Goal: Information Seeking & Learning: Learn about a topic

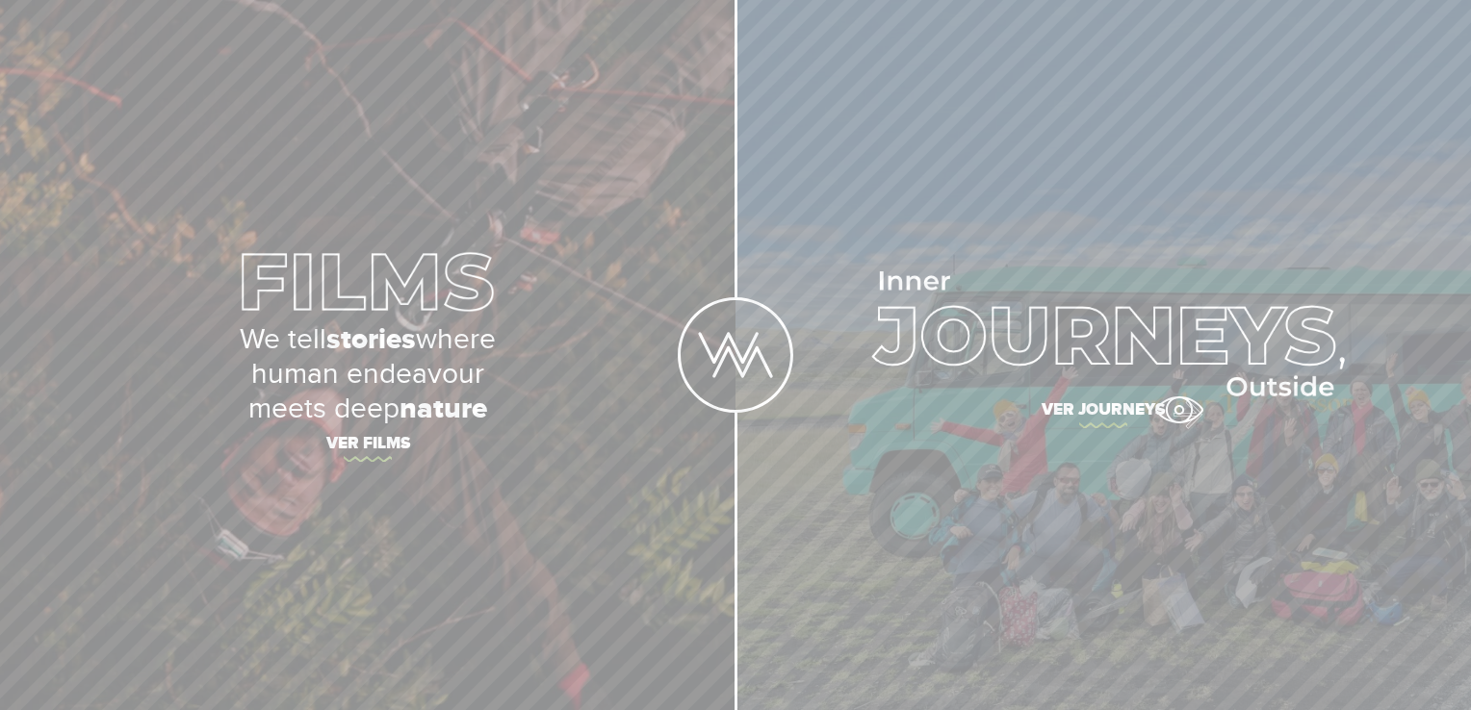
click at [1178, 410] on span "Ver journeys" at bounding box center [1103, 413] width 674 height 40
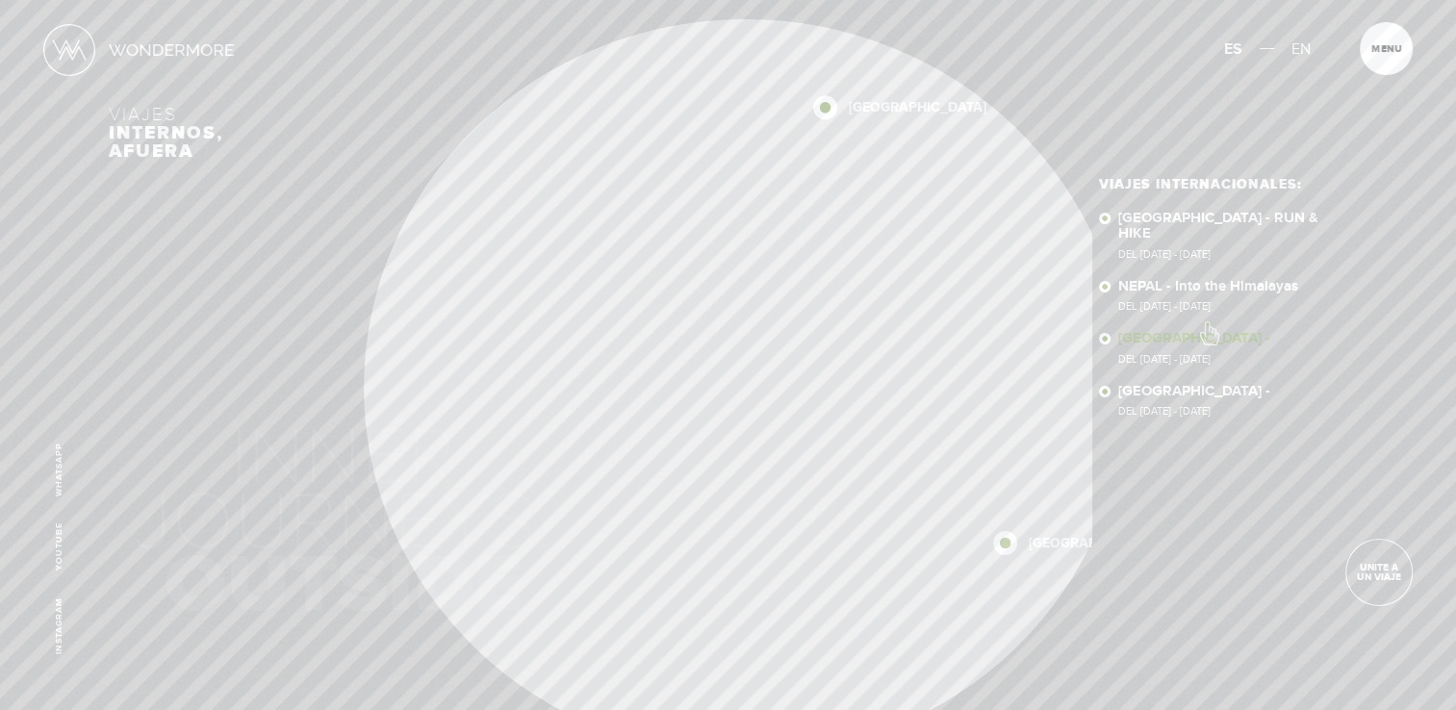
click at [1208, 331] on link "[GEOGRAPHIC_DATA] - Del [DATE] - [DATE]" at bounding box center [1233, 348] width 228 height 34
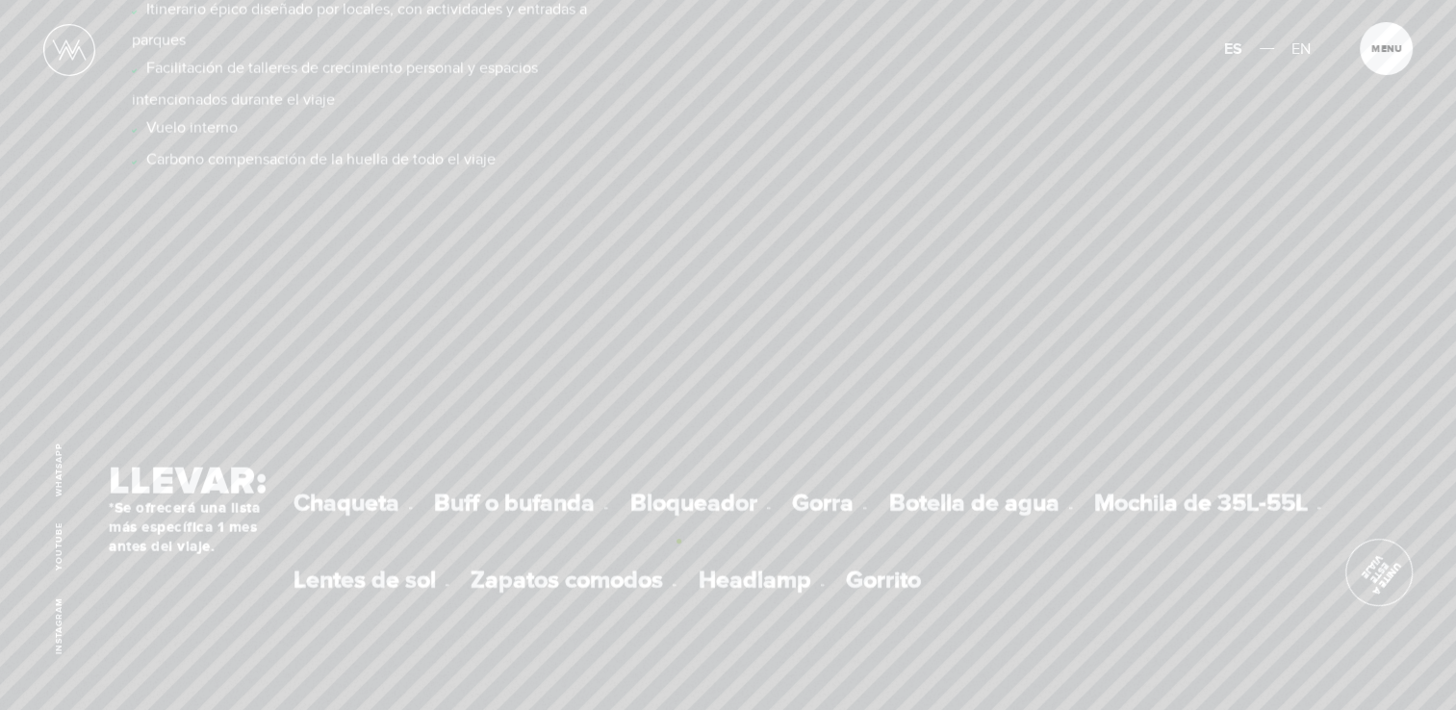
scroll to position [12433, 0]
